Goal: Navigation & Orientation: Find specific page/section

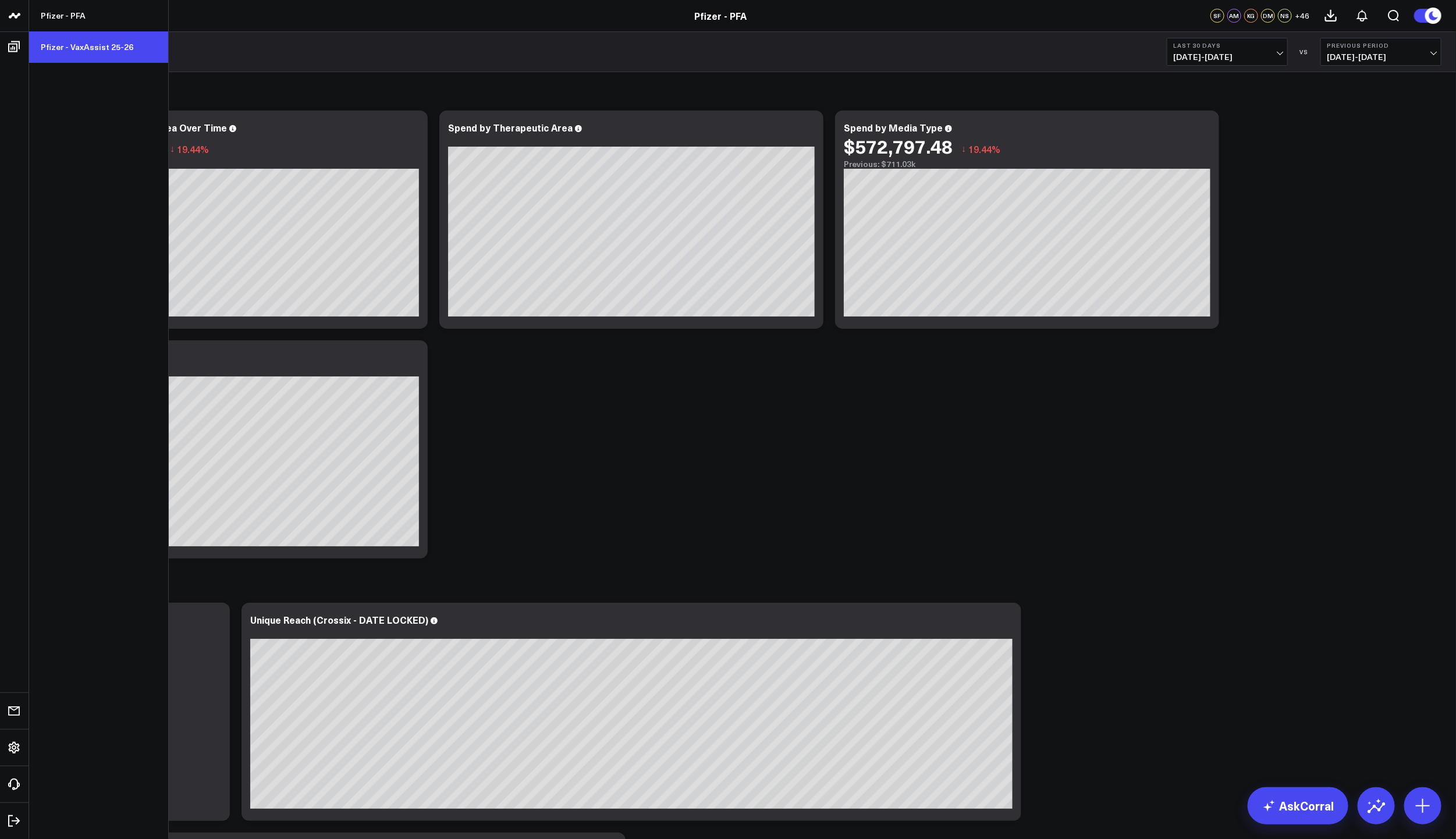
click at [84, 46] on link "Pfizer - VaxAssist 25-26" at bounding box center [99, 47] width 139 height 32
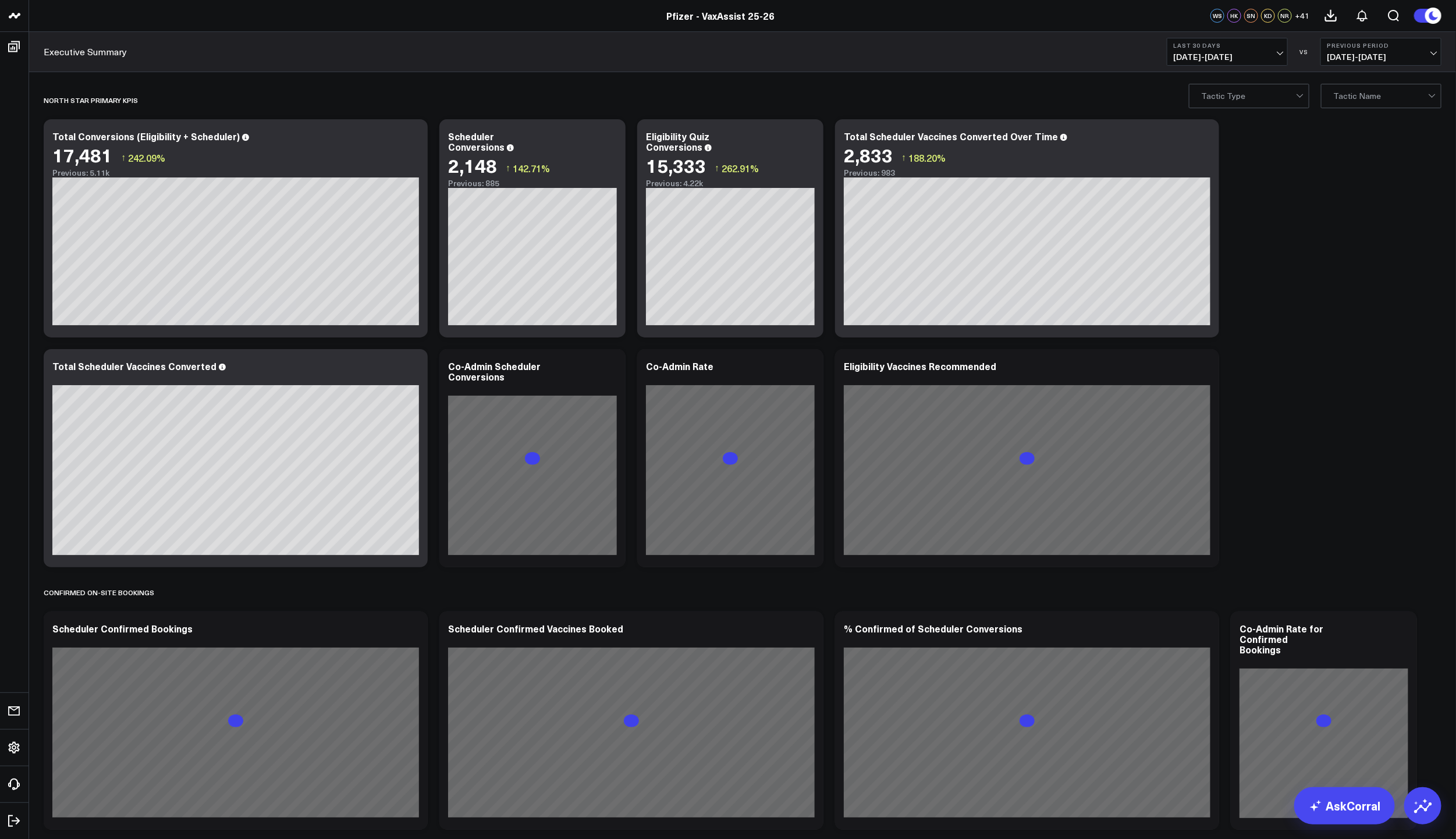
click at [1275, 53] on span "[DATE] - [DATE]" at bounding box center [1228, 57] width 109 height 9
click at [1224, 100] on link "Last 7 Days" at bounding box center [1228, 99] width 120 height 22
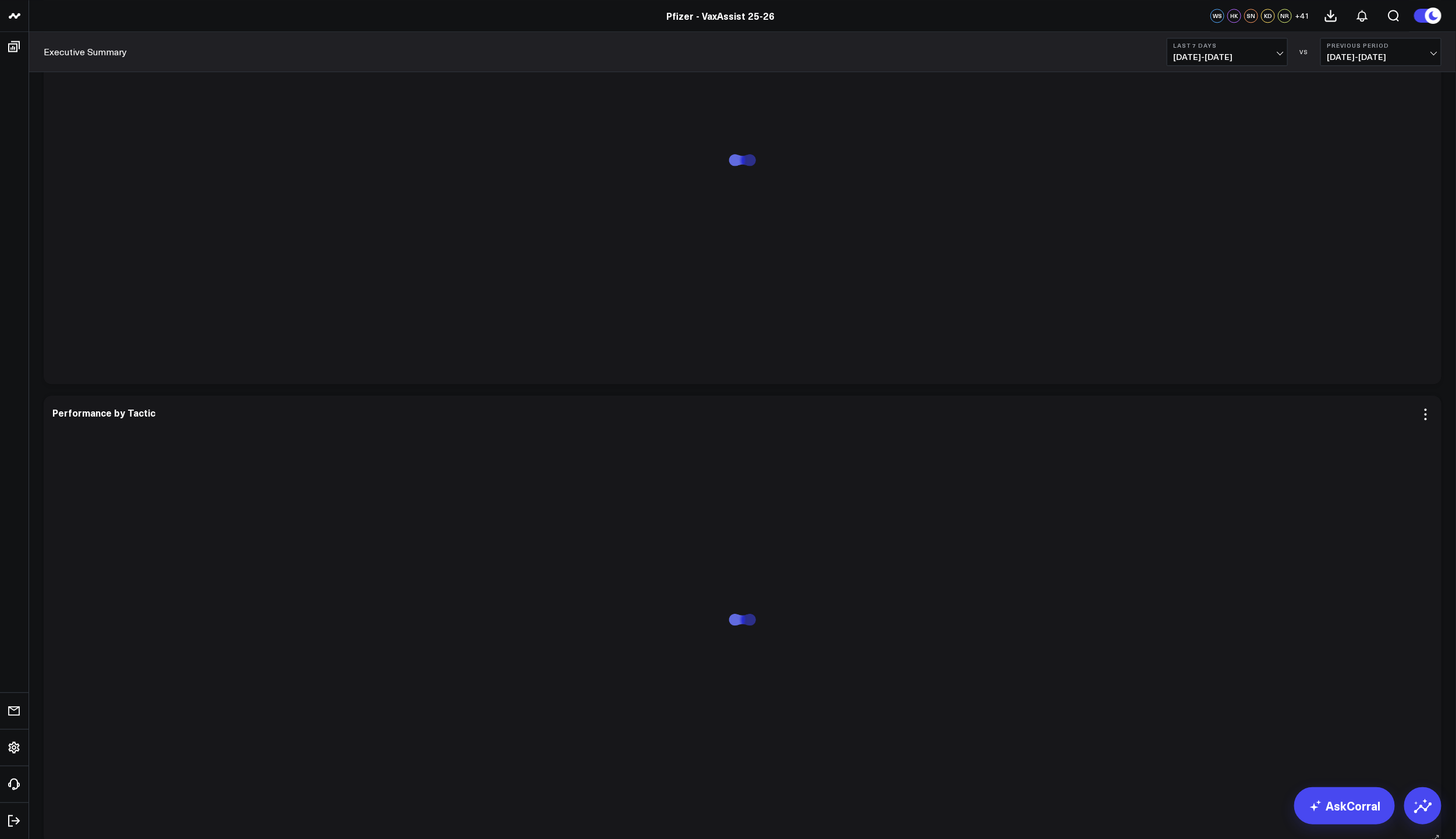
scroll to position [1892, 0]
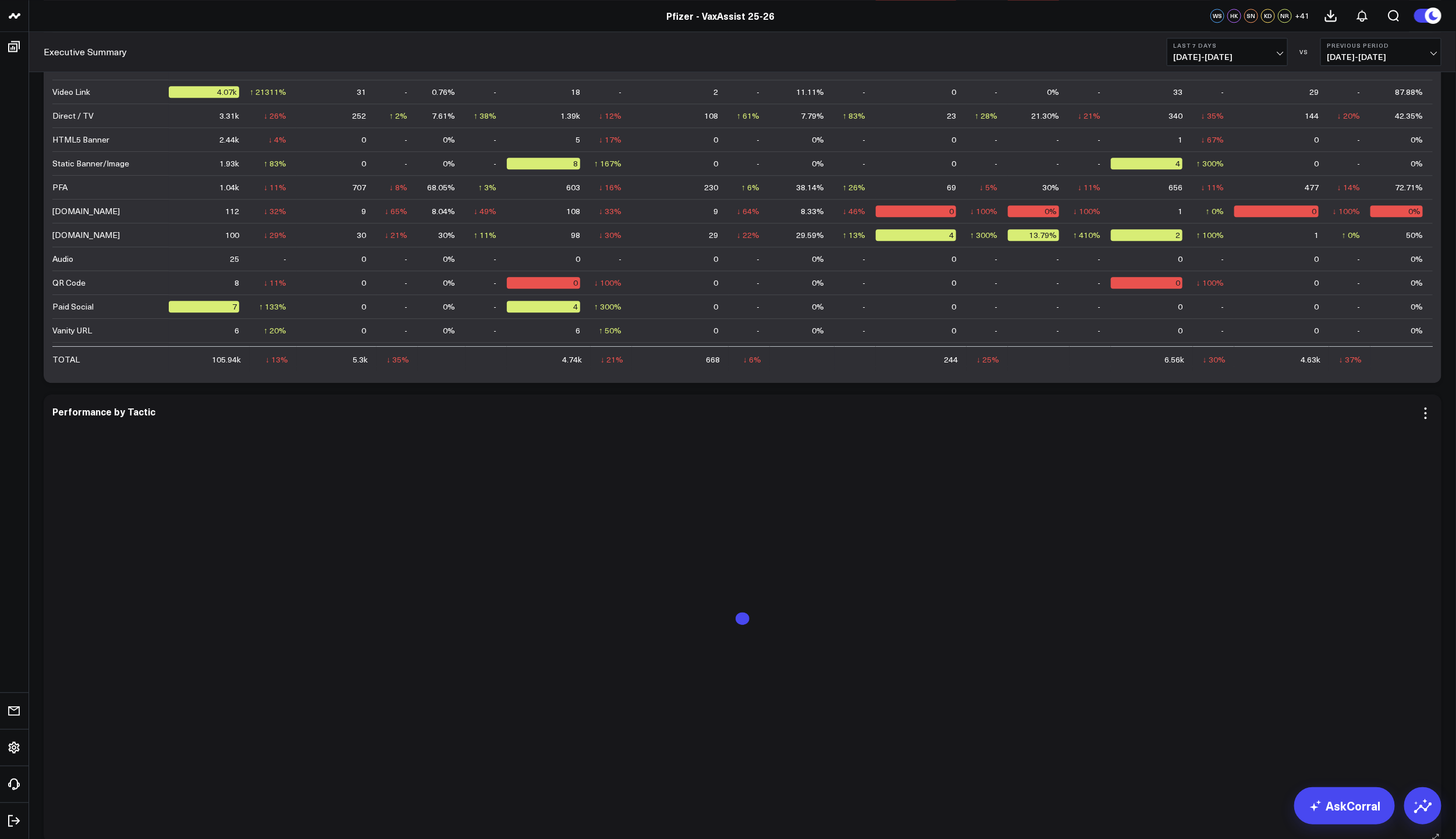
click at [1169, 513] on div at bounding box center [743, 628] width 1381 height 406
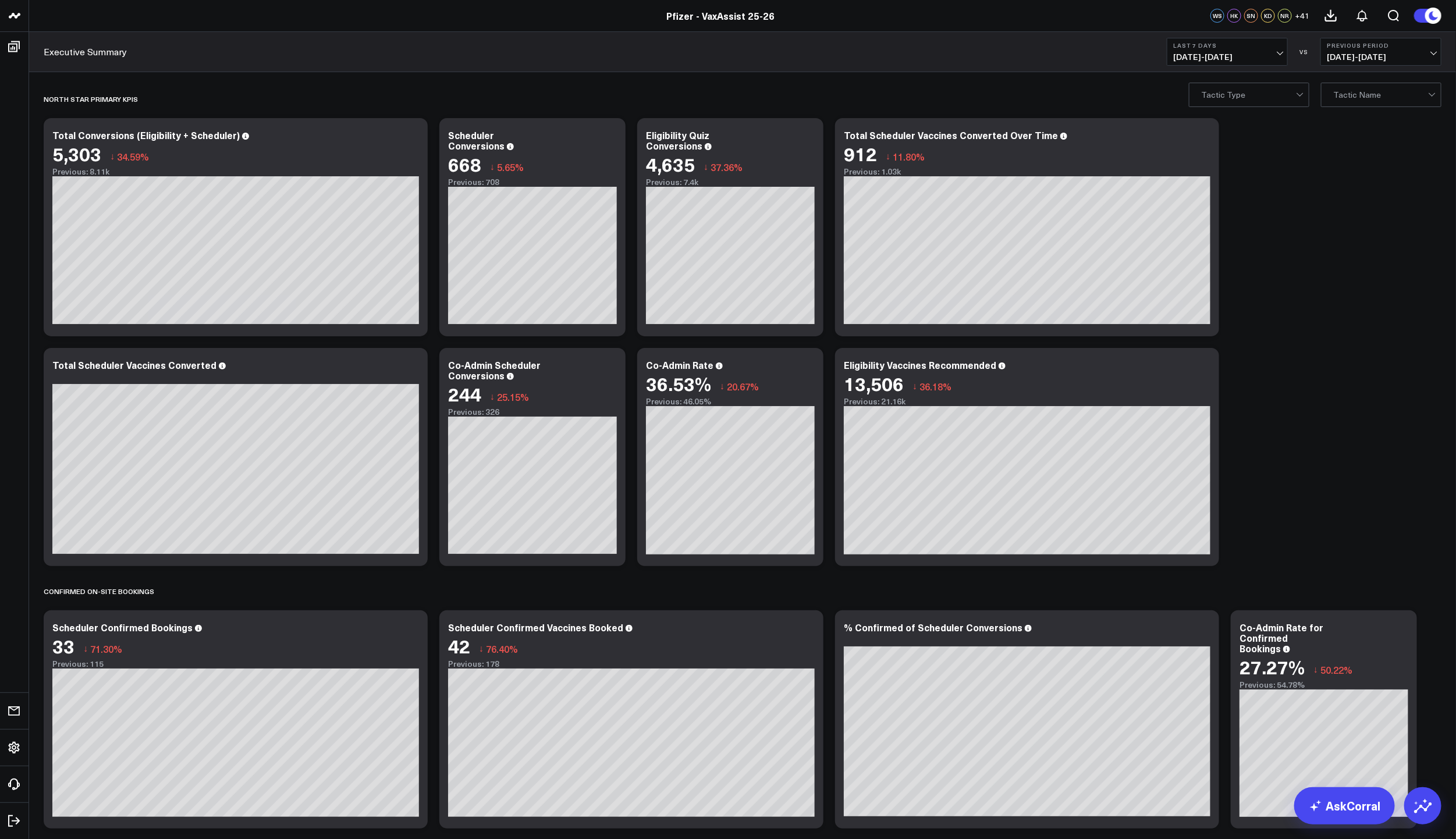
scroll to position [0, 0]
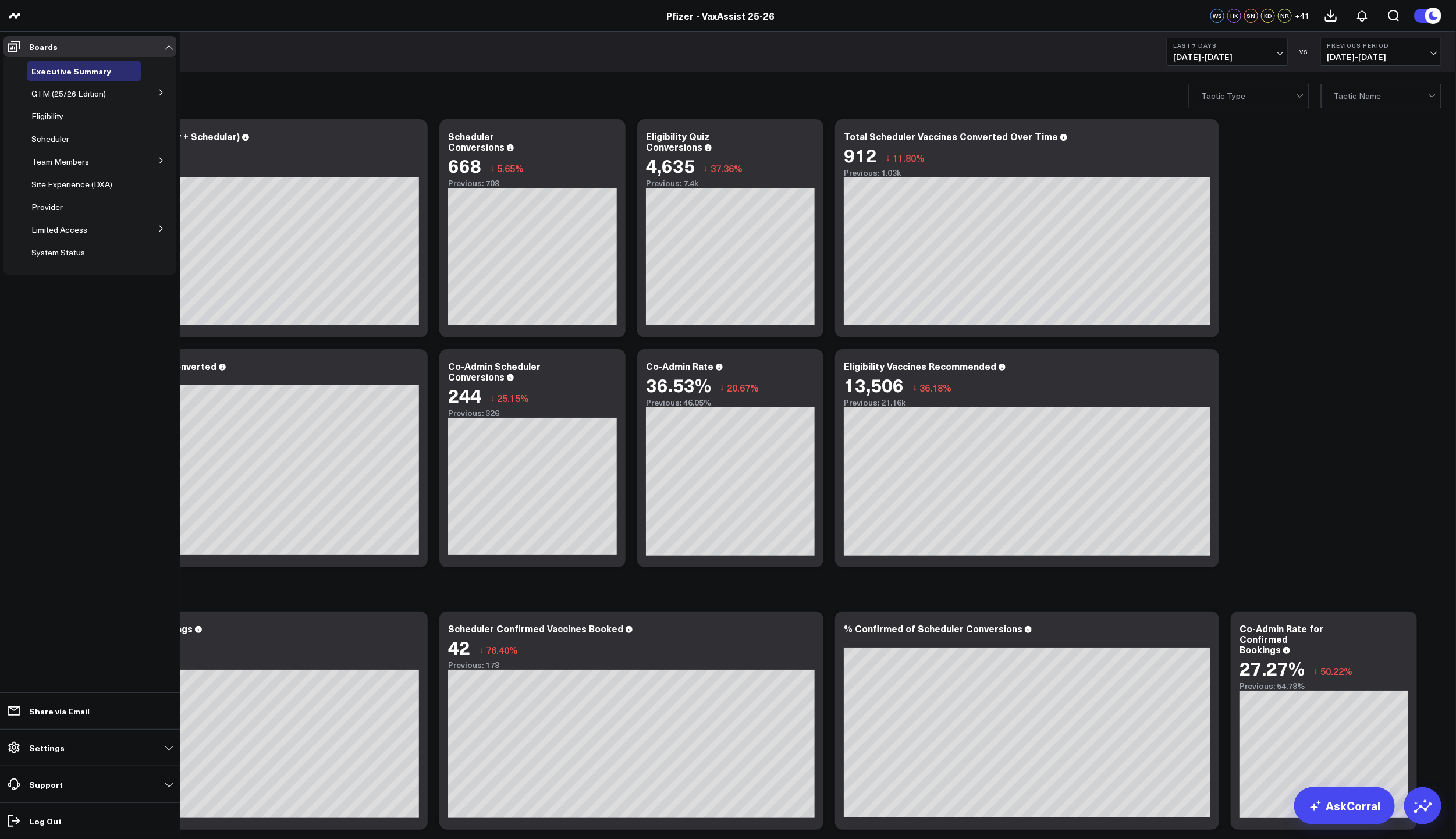
click at [164, 161] on icon at bounding box center [161, 160] width 7 height 7
click at [67, 181] on span "[PERSON_NAME]'s Board" at bounding box center [87, 182] width 97 height 11
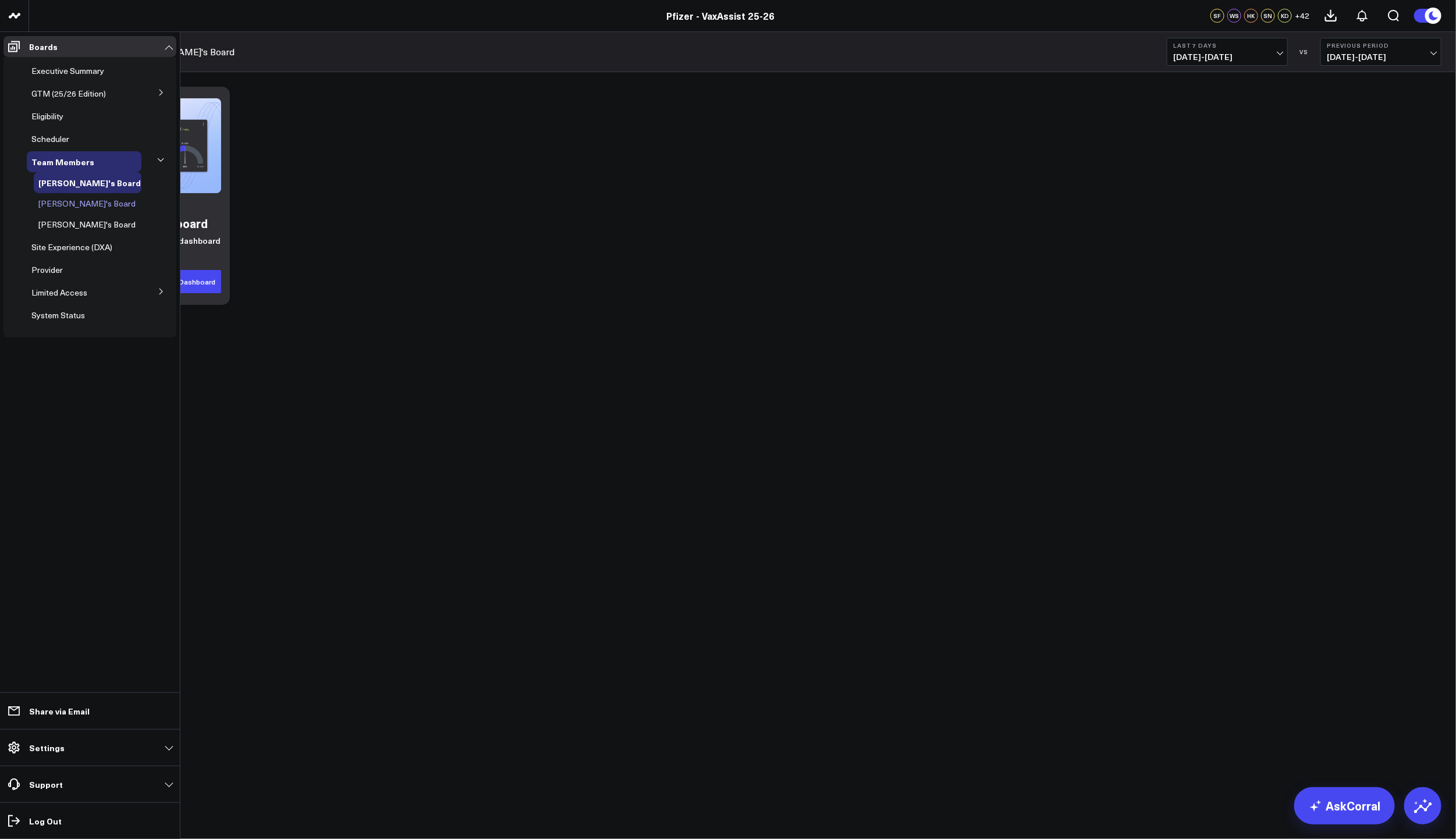
click at [62, 208] on span "[PERSON_NAME]'s Board" at bounding box center [87, 203] width 97 height 11
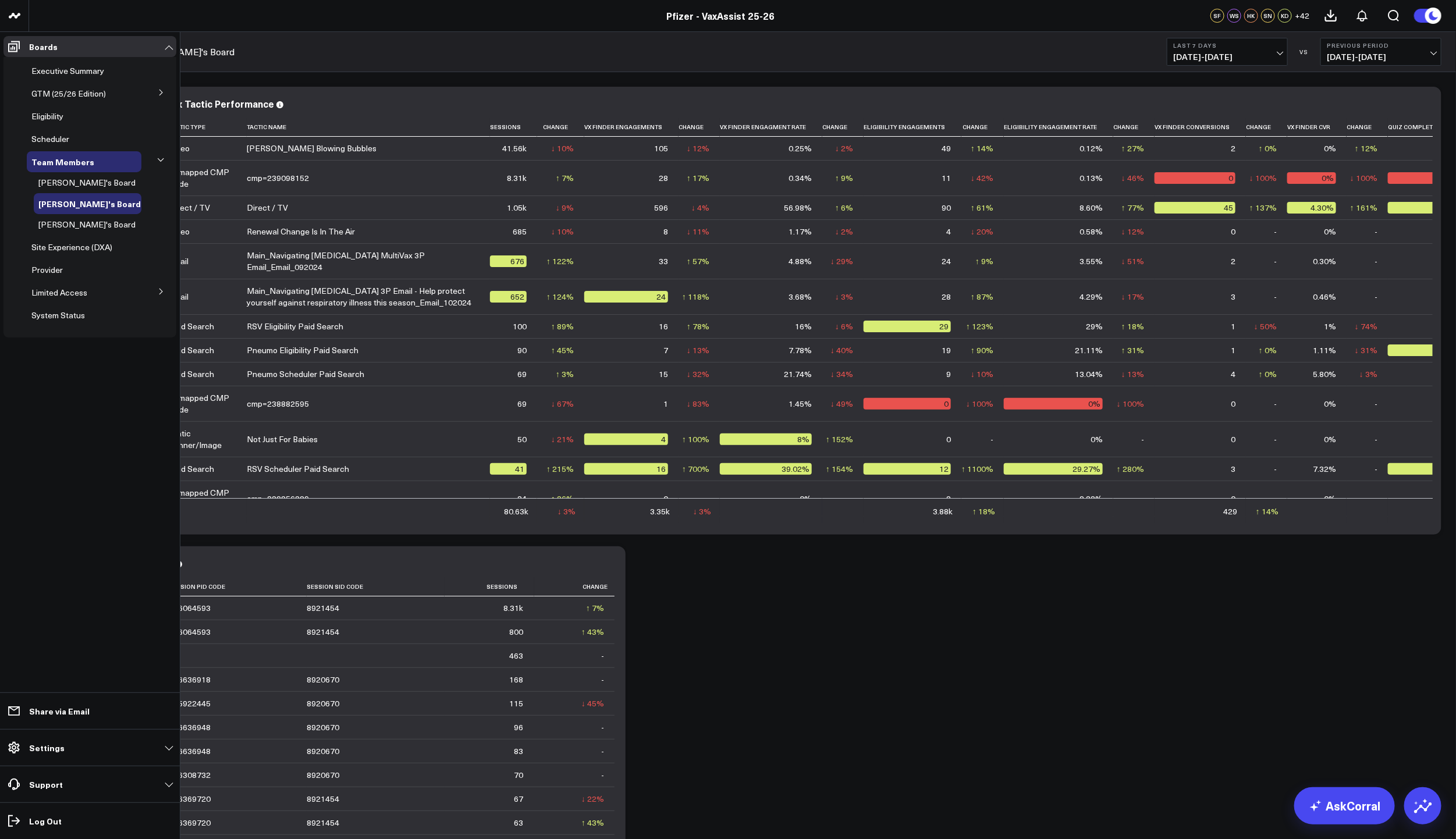
click at [164, 291] on button at bounding box center [160, 292] width 30 height 18
click at [100, 312] on span "PFA - Cross Domain" at bounding box center [75, 313] width 74 height 11
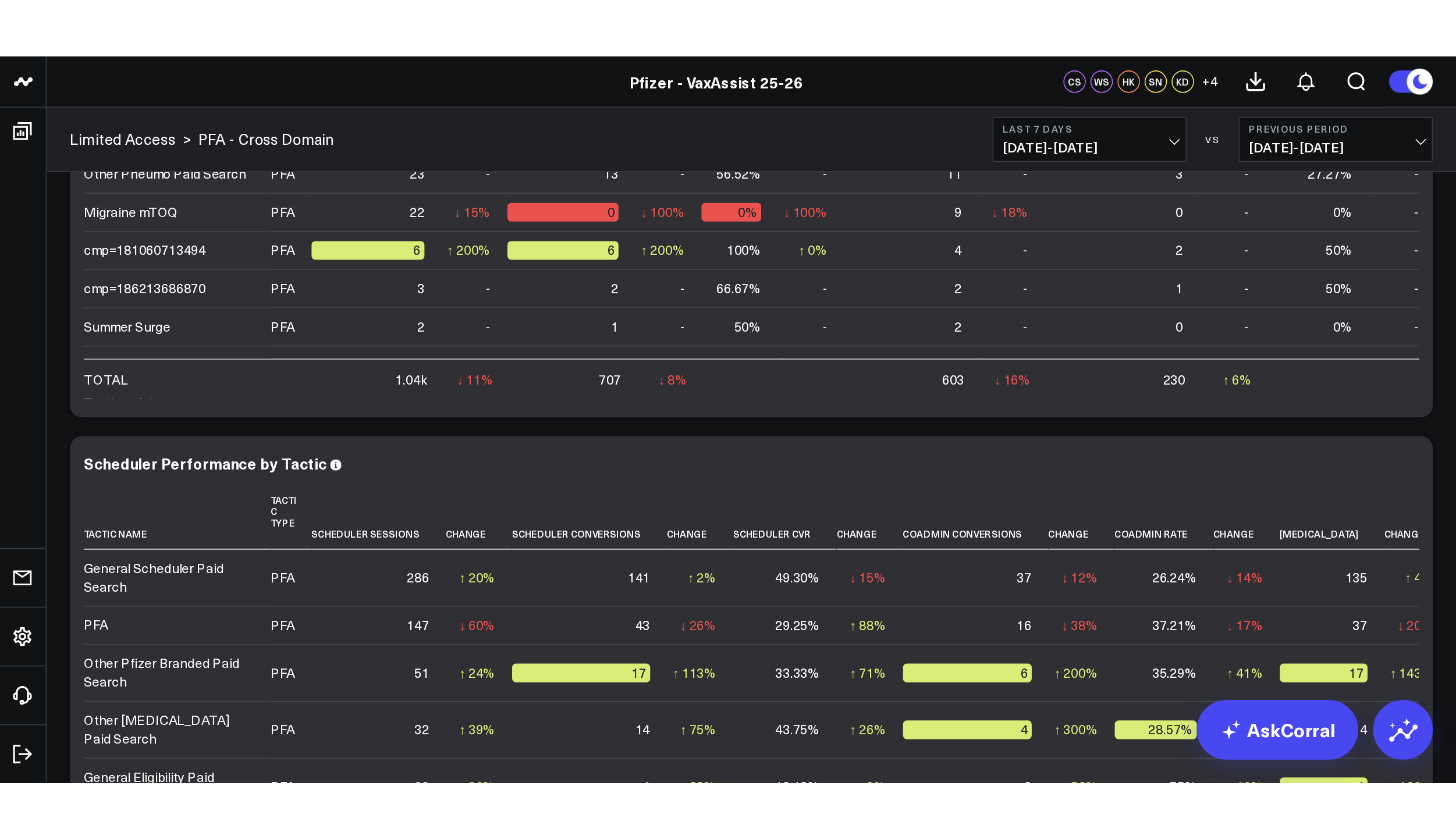
scroll to position [3199, 0]
